Goal: Task Accomplishment & Management: Manage account settings

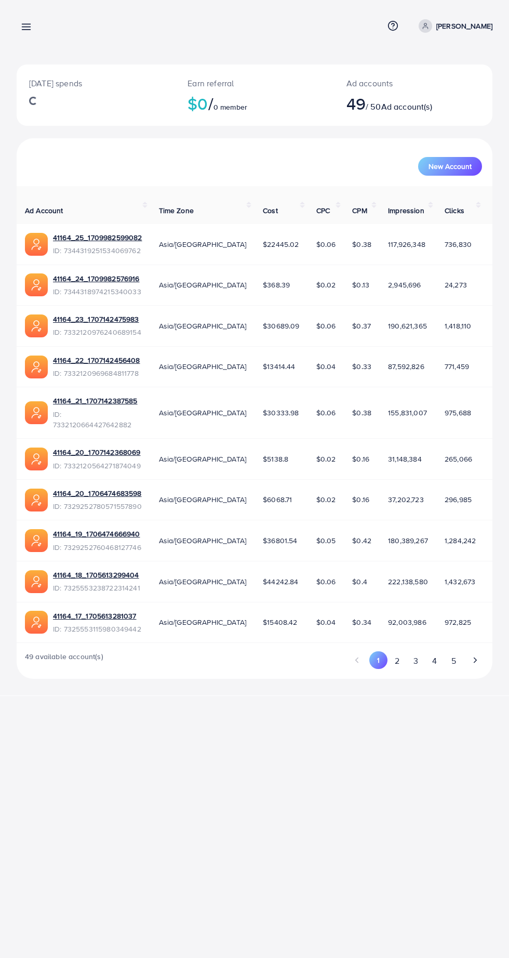
click at [23, 26] on icon at bounding box center [26, 26] width 11 height 11
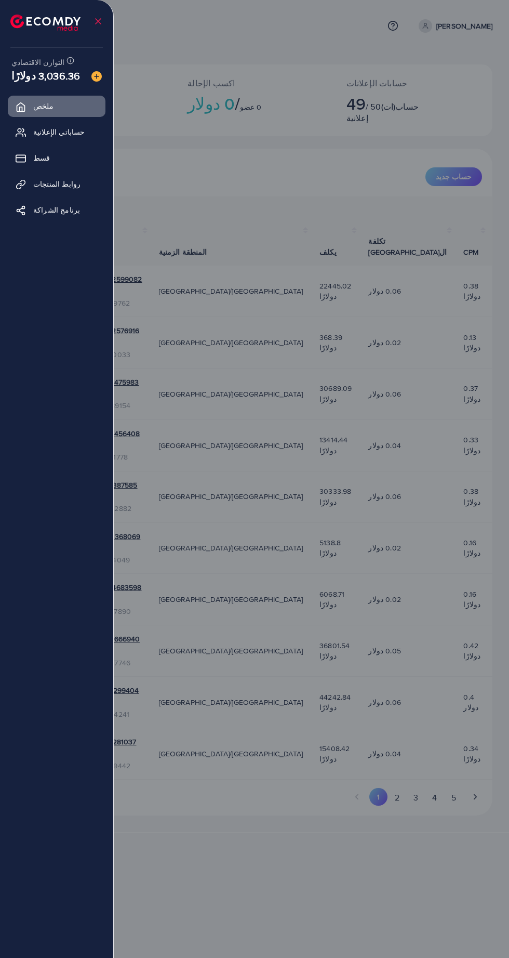
click at [41, 158] on font "قسط" at bounding box center [41, 158] width 17 height 10
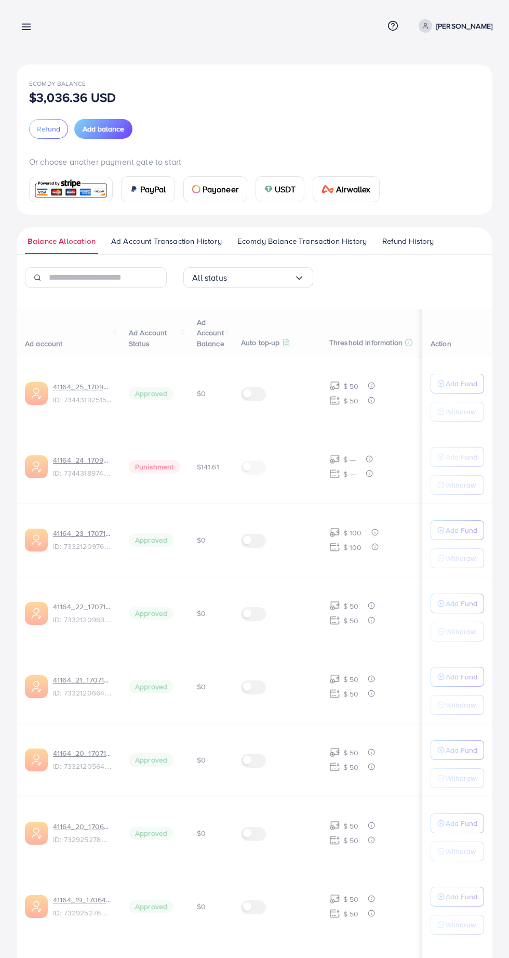
click at [29, 160] on div at bounding box center [254, 575] width 509 height 1150
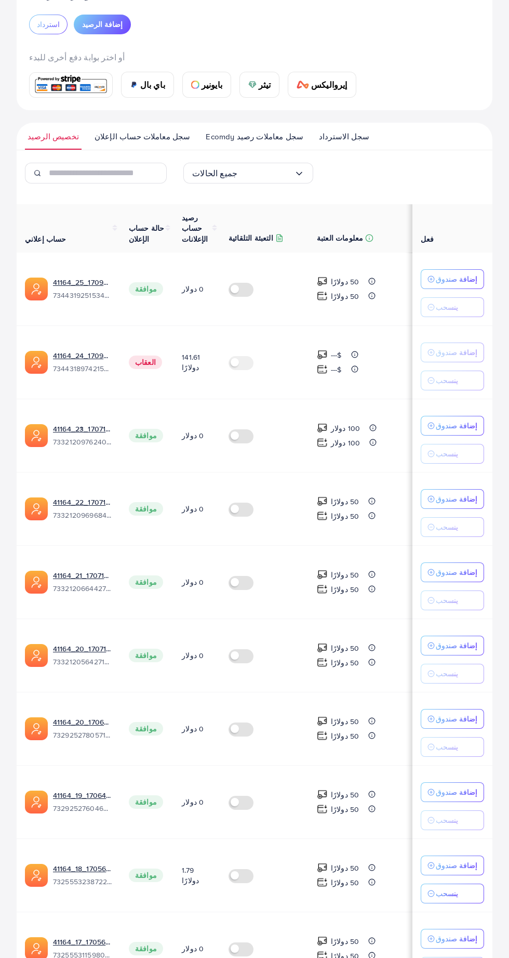
scroll to position [104, 0]
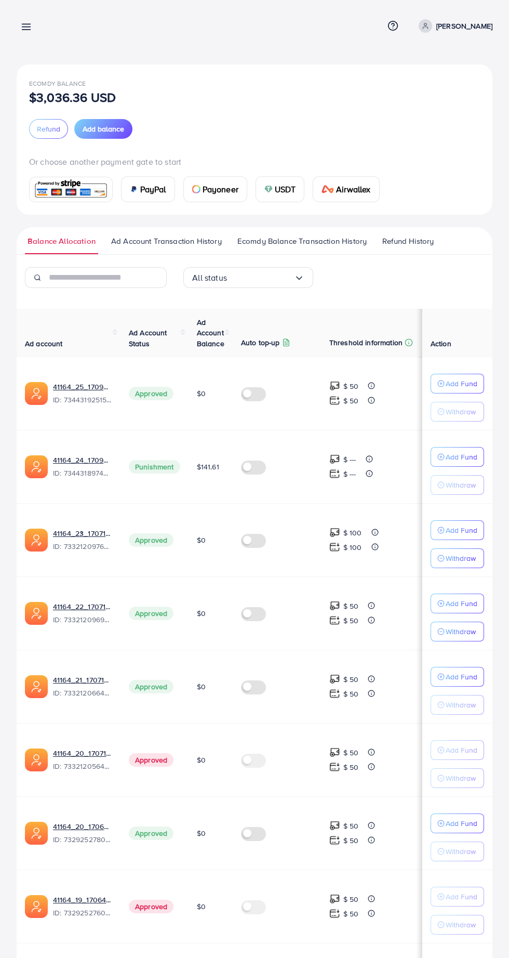
scroll to position [186, 0]
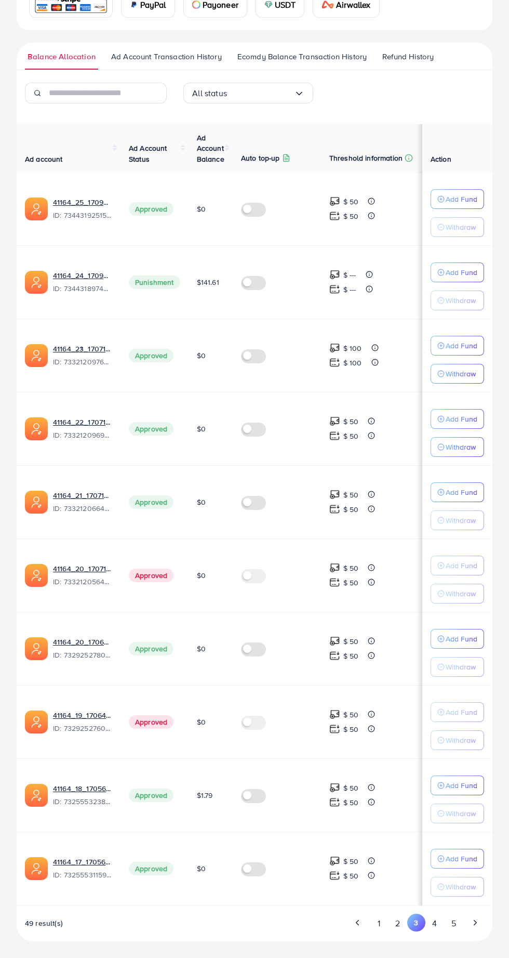
click at [360, 921] on icon "Go to previous page" at bounding box center [357, 922] width 9 height 9
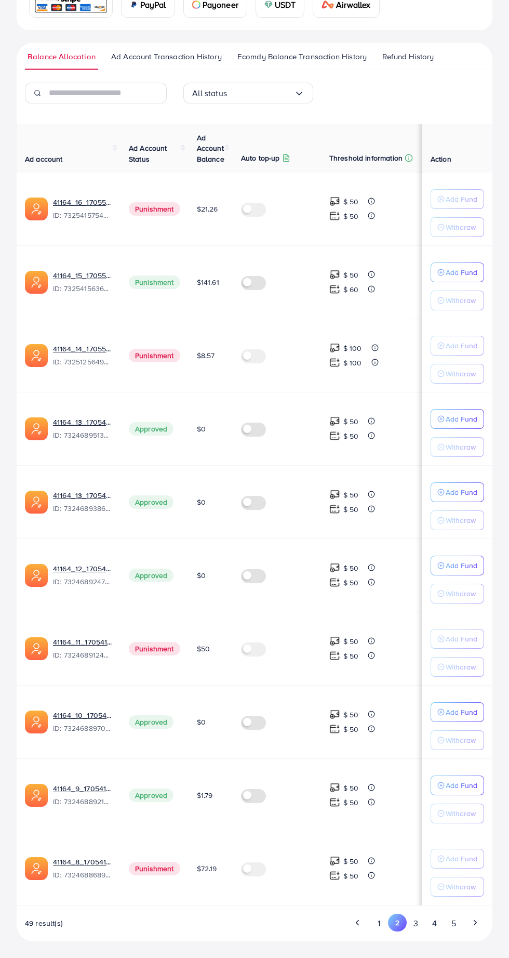
click at [379, 925] on button "1" at bounding box center [379, 923] width 18 height 19
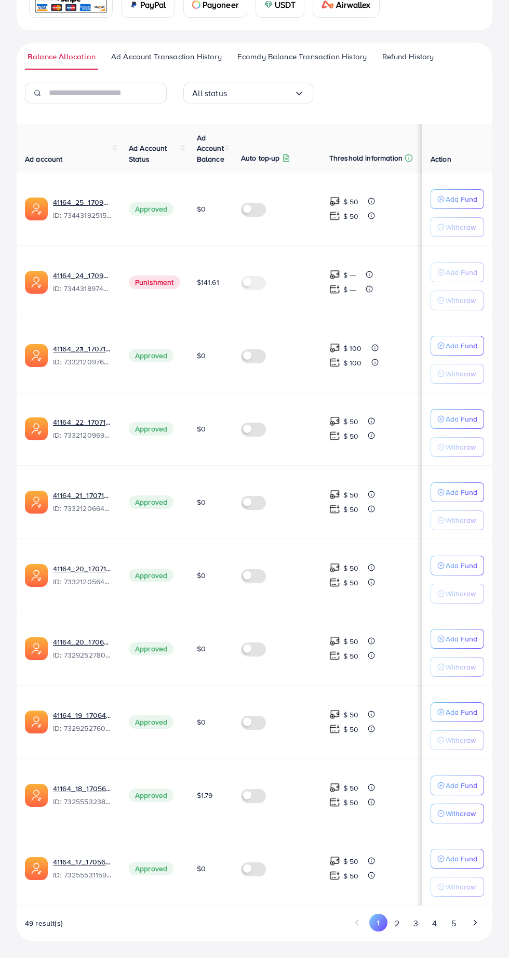
click at [418, 928] on button "3" at bounding box center [416, 923] width 19 height 19
